Goal: Task Accomplishment & Management: Manage account settings

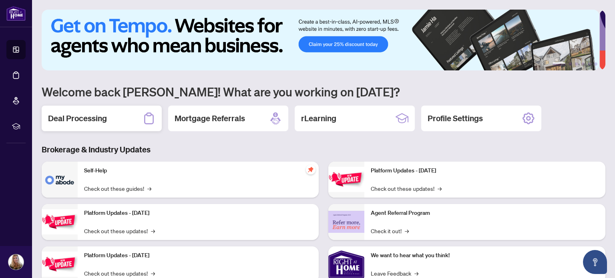
click at [76, 123] on h2 "Deal Processing" at bounding box center [77, 118] width 59 height 11
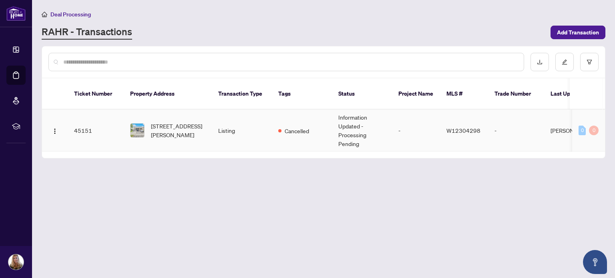
click at [80, 120] on td "45151" at bounding box center [96, 131] width 56 height 42
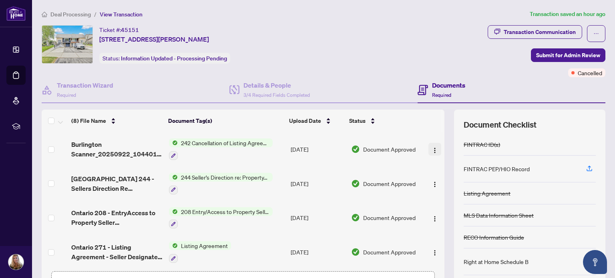
click at [431, 148] on img "button" at bounding box center [434, 150] width 6 height 6
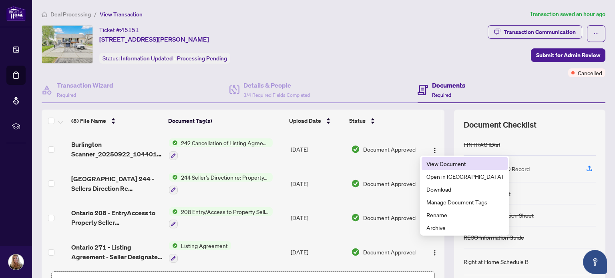
click at [447, 164] on span "View Document" at bounding box center [464, 163] width 76 height 9
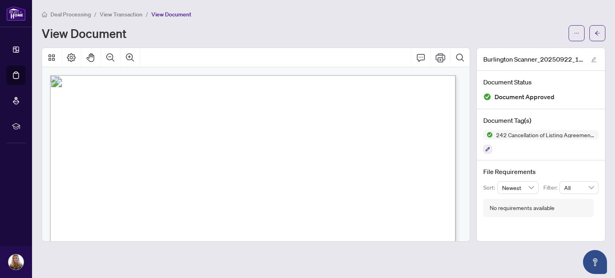
click at [130, 16] on span "View Transaction" at bounding box center [121, 14] width 43 height 7
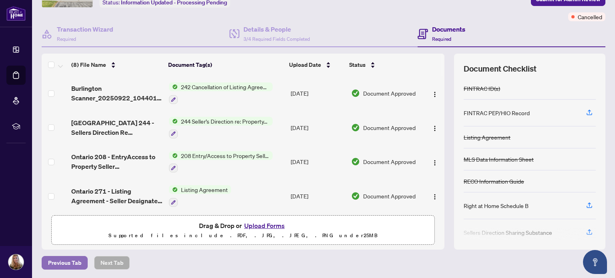
click at [64, 260] on span "Previous Tab" at bounding box center [64, 263] width 33 height 13
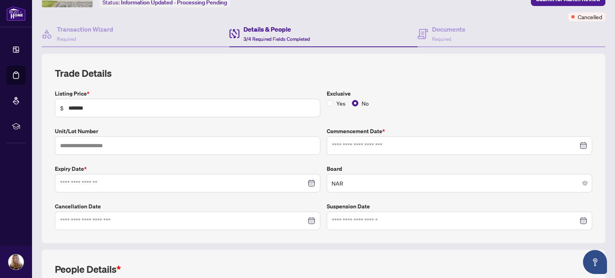
type input "**********"
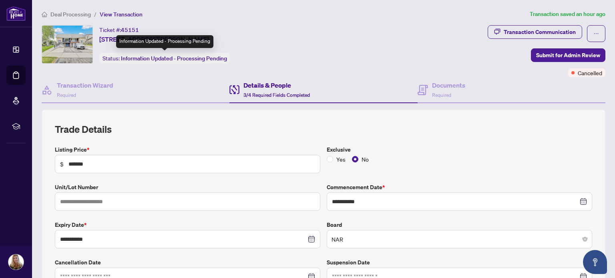
click at [126, 63] on div "Status: Information Updated - Processing Pending" at bounding box center [164, 58] width 131 height 11
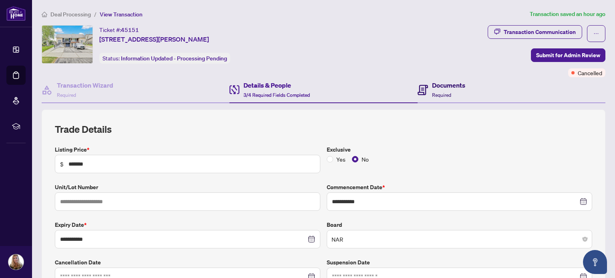
click at [442, 88] on h4 "Documents" at bounding box center [448, 85] width 33 height 10
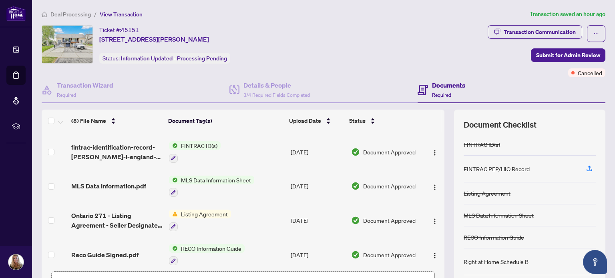
scroll to position [137, 0]
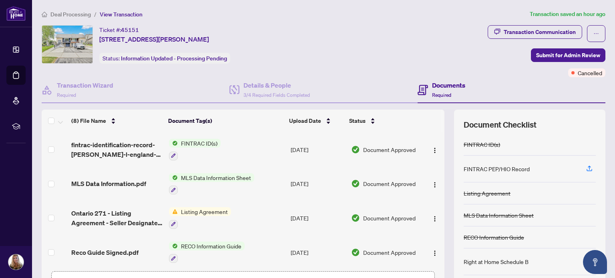
click at [211, 207] on span "Listing Agreement" at bounding box center [204, 211] width 53 height 9
click at [431, 216] on img "button" at bounding box center [434, 219] width 6 height 6
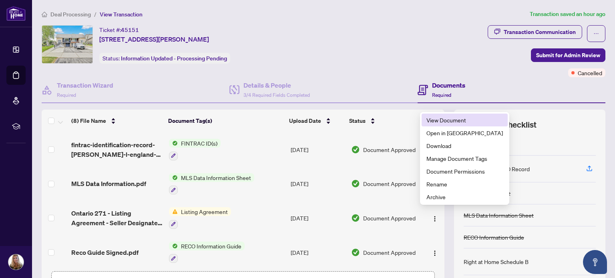
click at [453, 121] on span "View Document" at bounding box center [464, 120] width 76 height 9
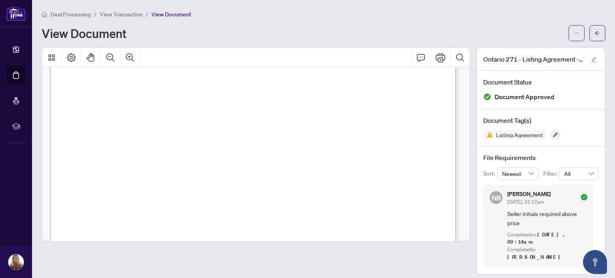
scroll to position [80, 0]
click at [127, 14] on span "View Transaction" at bounding box center [121, 14] width 43 height 7
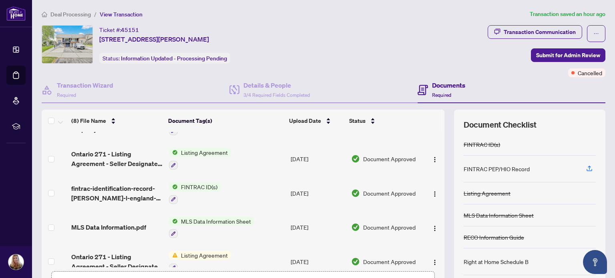
scroll to position [80, 0]
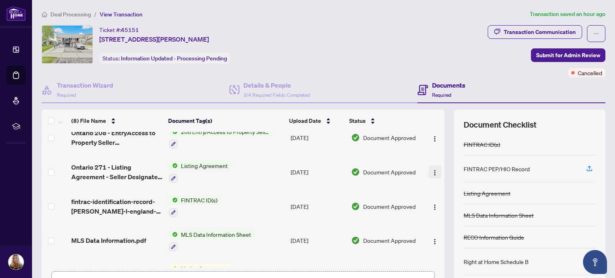
click at [431, 170] on img "button" at bounding box center [434, 173] width 6 height 6
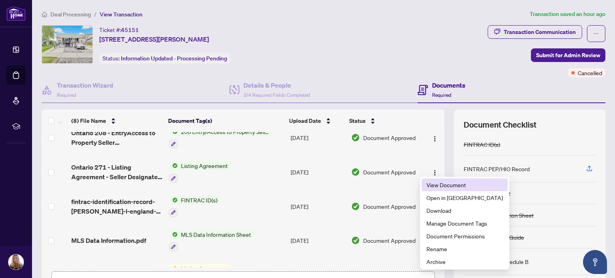
click at [451, 186] on span "View Document" at bounding box center [464, 184] width 76 height 9
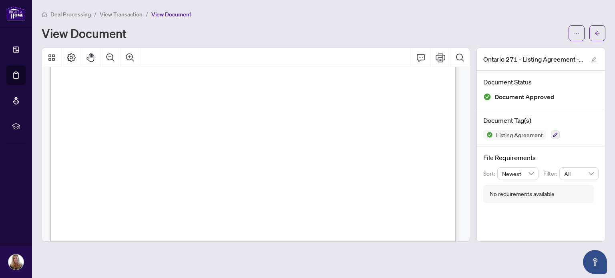
scroll to position [920, 0]
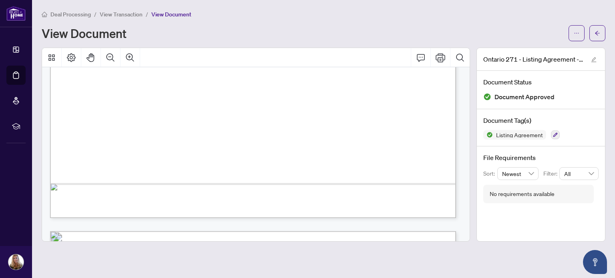
click at [122, 16] on span "View Transaction" at bounding box center [121, 14] width 43 height 7
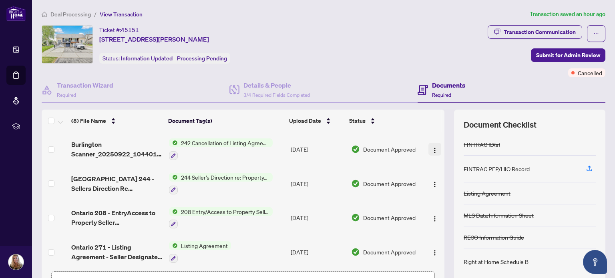
click at [431, 148] on img "button" at bounding box center [434, 150] width 6 height 6
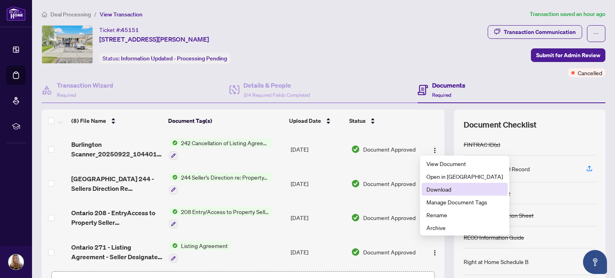
click at [445, 189] on span "Download" at bounding box center [464, 189] width 76 height 9
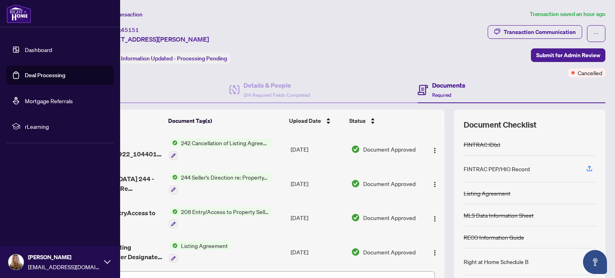
click at [19, 262] on img at bounding box center [15, 262] width 15 height 15
click at [32, 216] on span "Logout" at bounding box center [32, 214] width 18 height 13
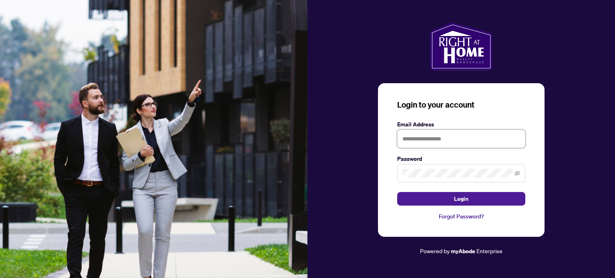
type input "**********"
